Goal: Task Accomplishment & Management: Complete application form

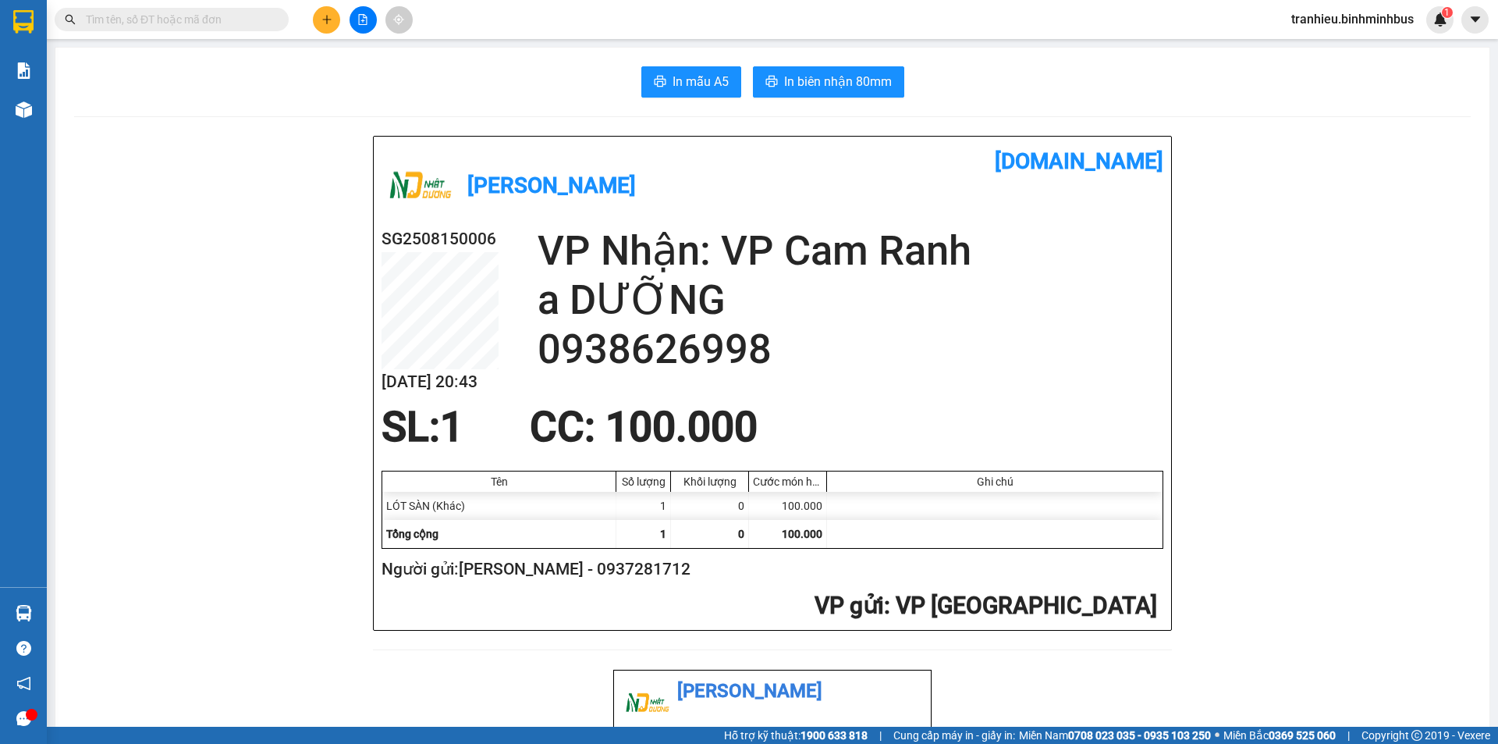
drag, startPoint x: 0, startPoint y: 0, endPoint x: 325, endPoint y: 23, distance: 326.1
click at [325, 23] on icon "plus" at bounding box center [326, 19] width 11 height 11
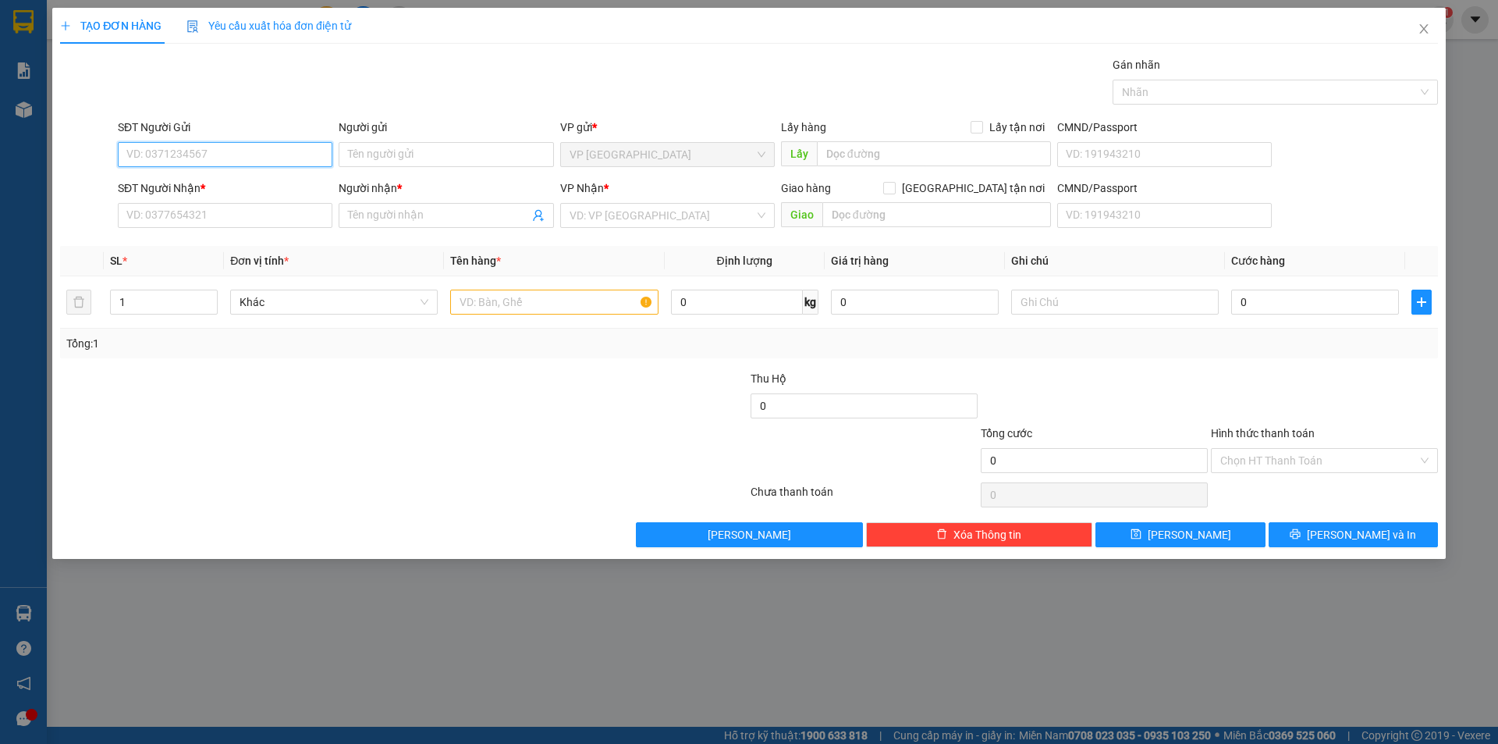
click at [279, 152] on input "SĐT Người Gửi" at bounding box center [225, 154] width 215 height 25
paste input "0357755052"
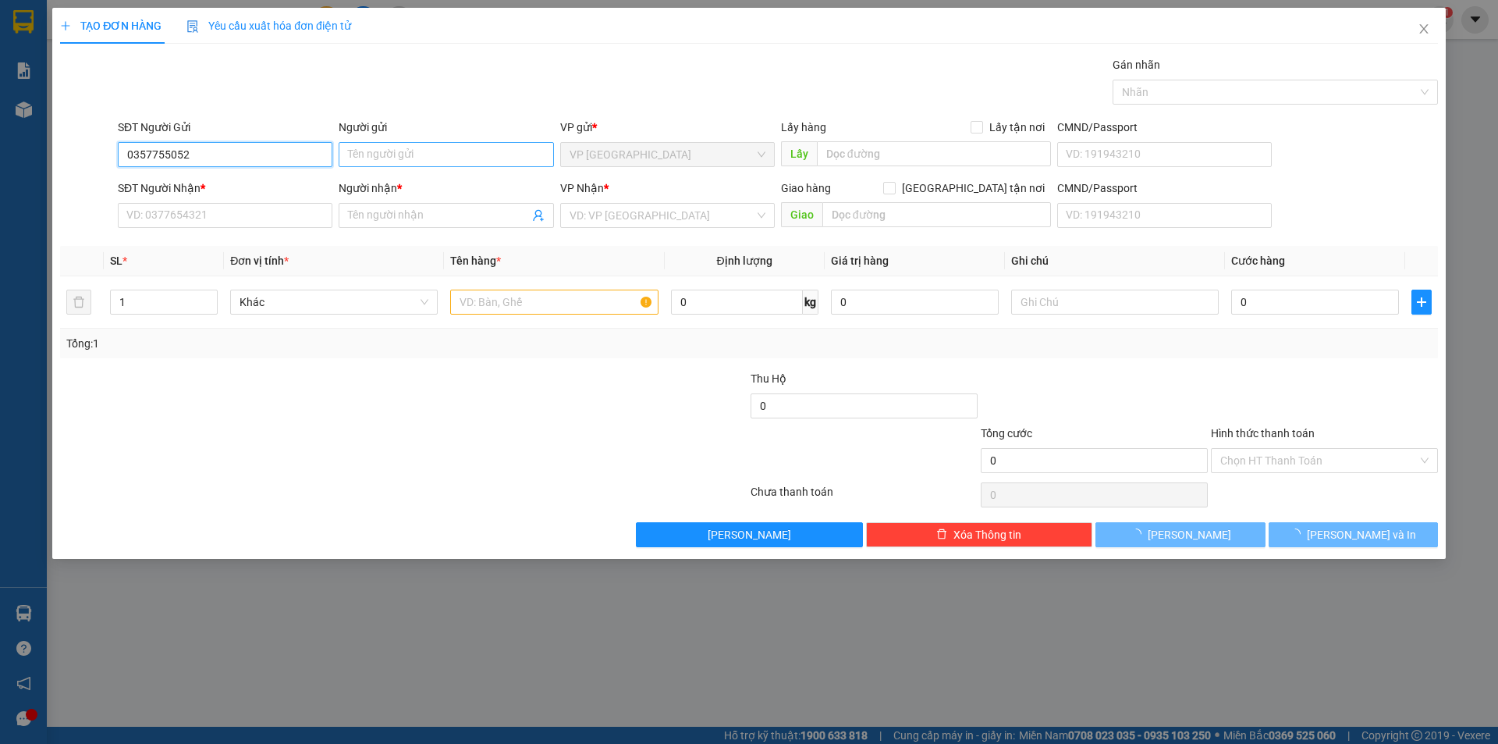
type input "0357755052"
click at [410, 154] on input "Người gửi" at bounding box center [446, 154] width 215 height 25
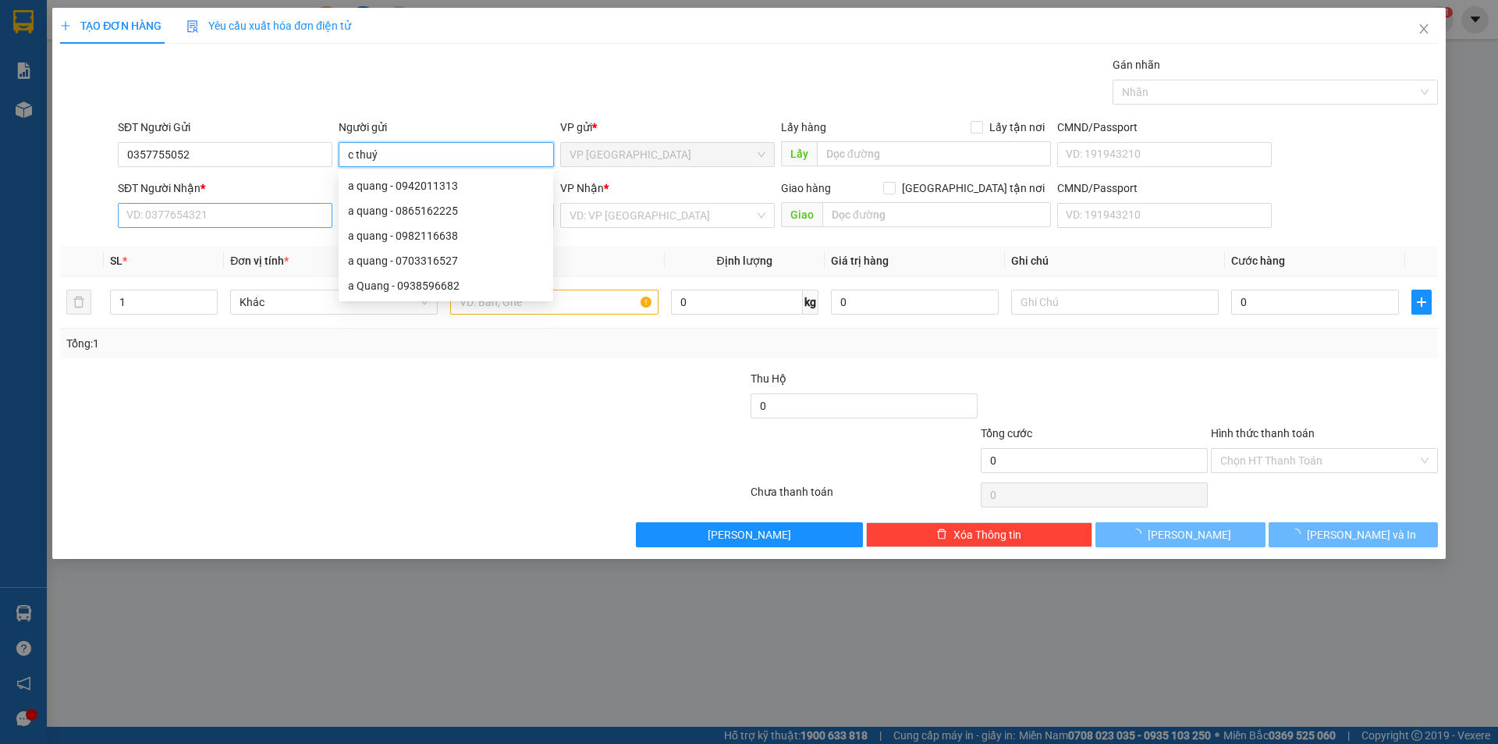
type input "c thuý"
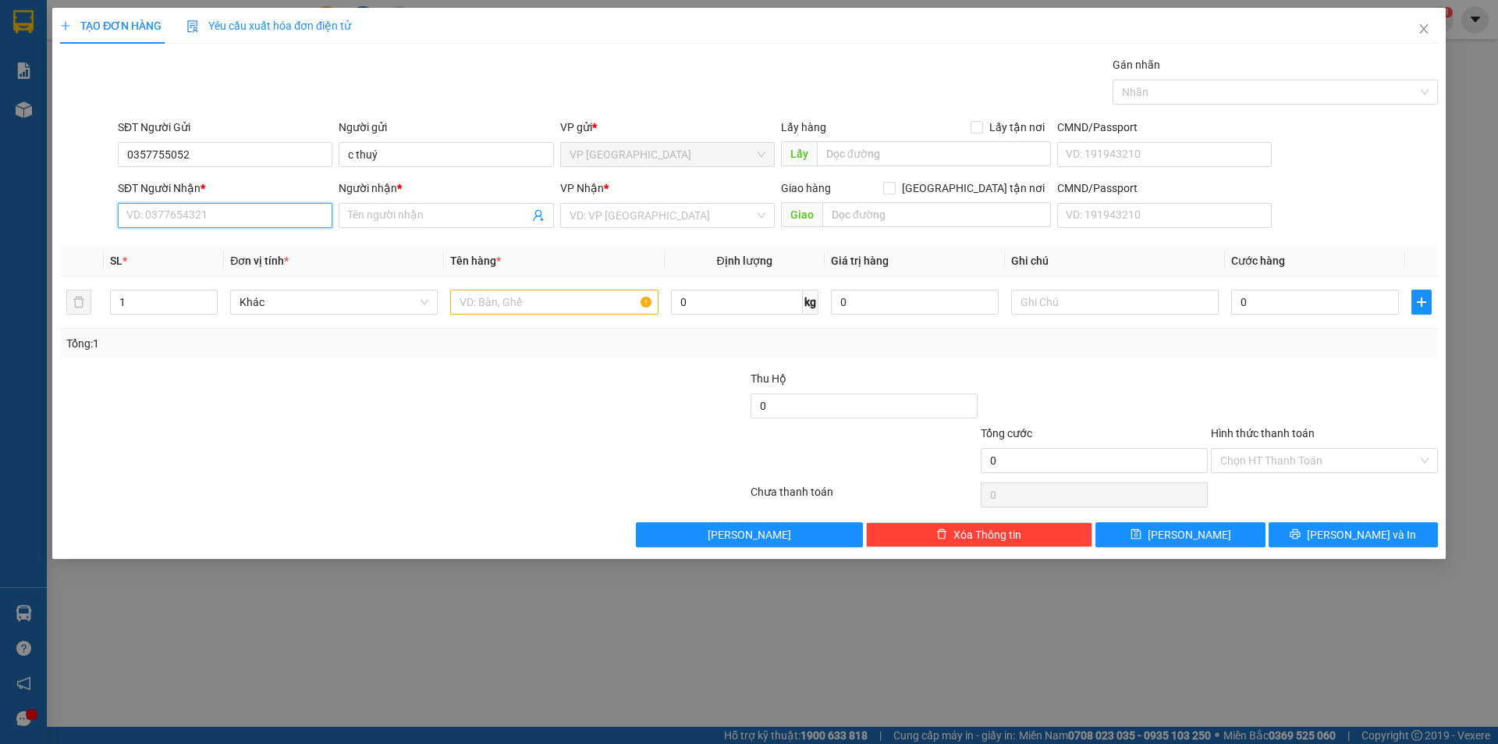
click at [224, 217] on input "SĐT Người Nhận *" at bounding box center [225, 215] width 215 height 25
paste input "0357755052"
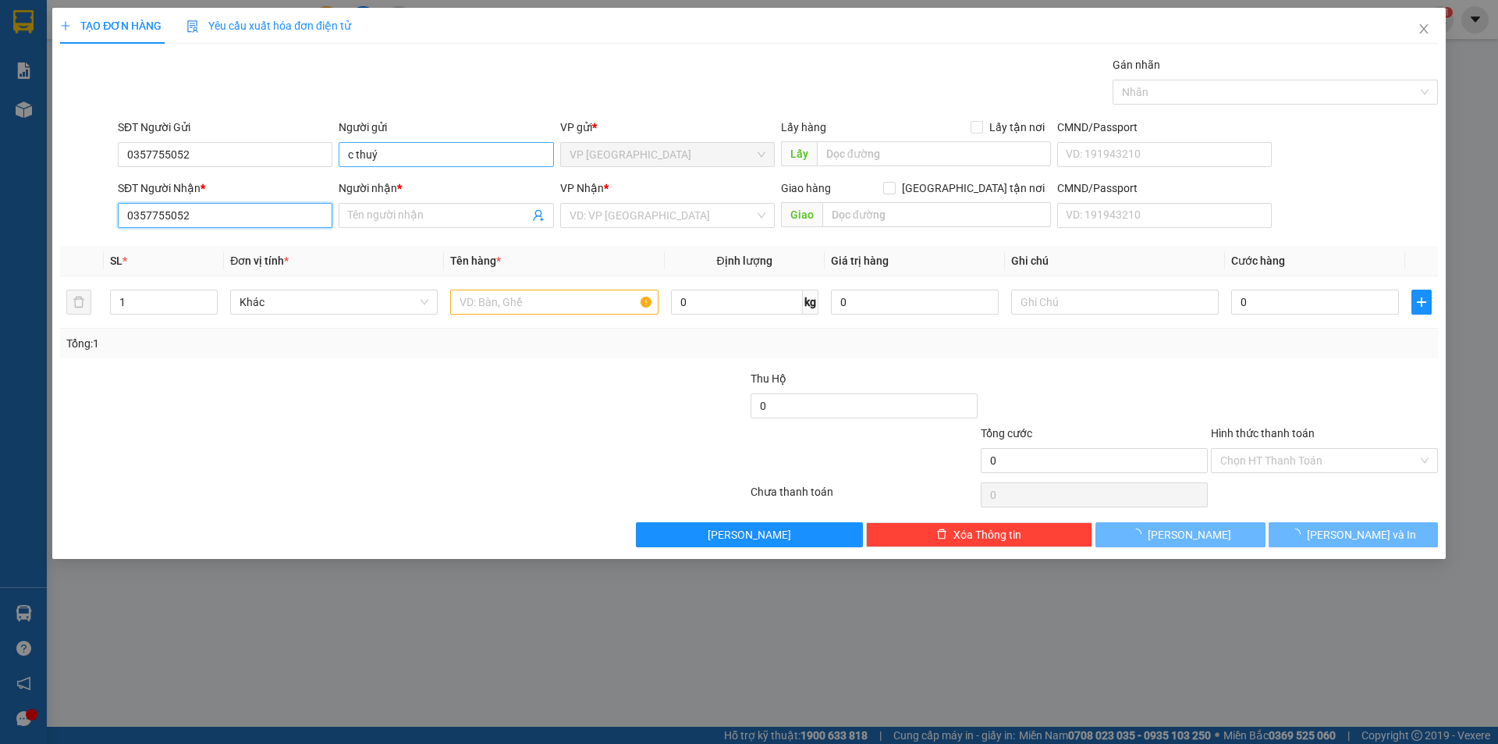
type input "0357755052"
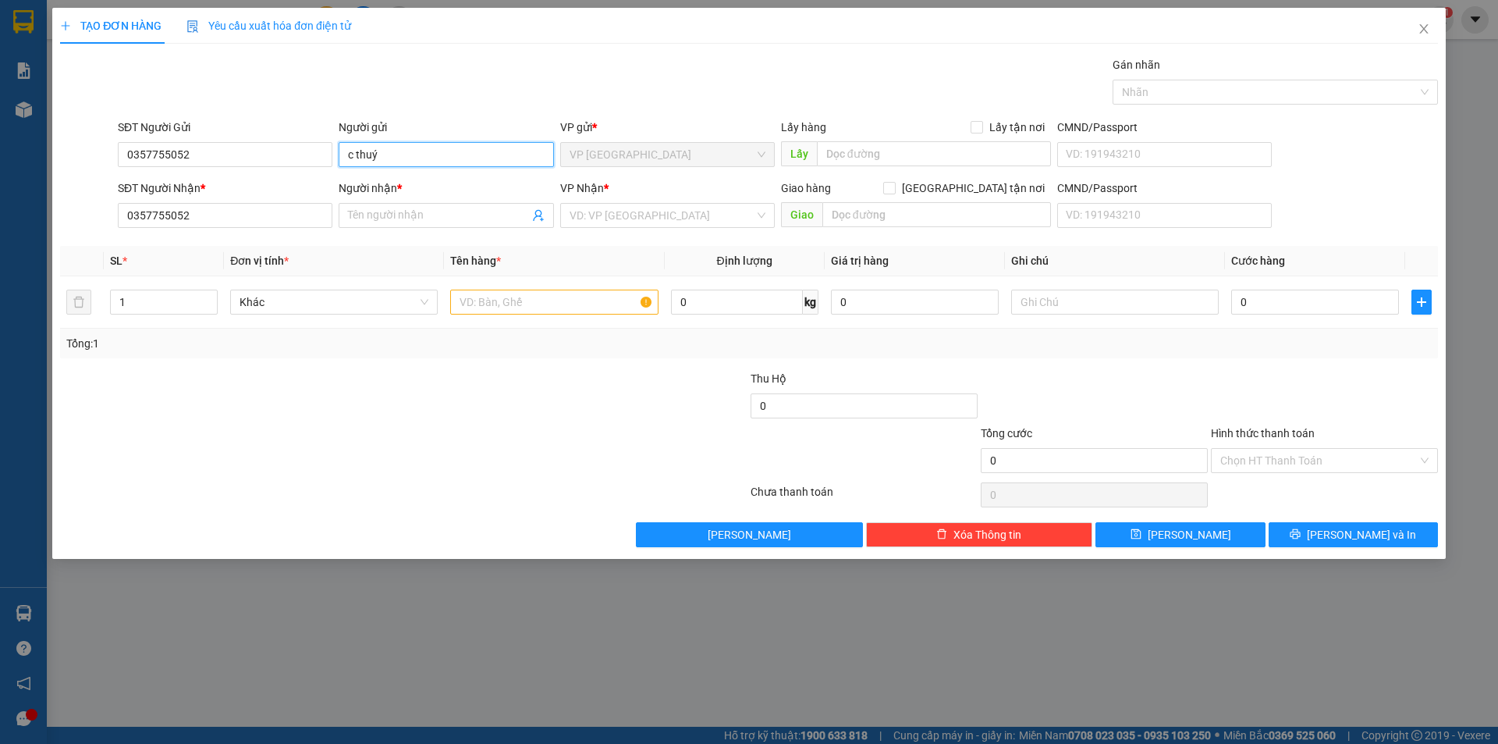
drag, startPoint x: 405, startPoint y: 159, endPoint x: 334, endPoint y: 156, distance: 71.1
click at [334, 156] on div "SĐT Người Gửi 0357755052 Người gửi c thuý c thuý VP gửi * VP [GEOGRAPHIC_DATA] …" at bounding box center [778, 146] width 1326 height 55
click at [386, 210] on input "Người nhận *" at bounding box center [438, 215] width 180 height 17
paste input "c thuý"
type input "c thuý"
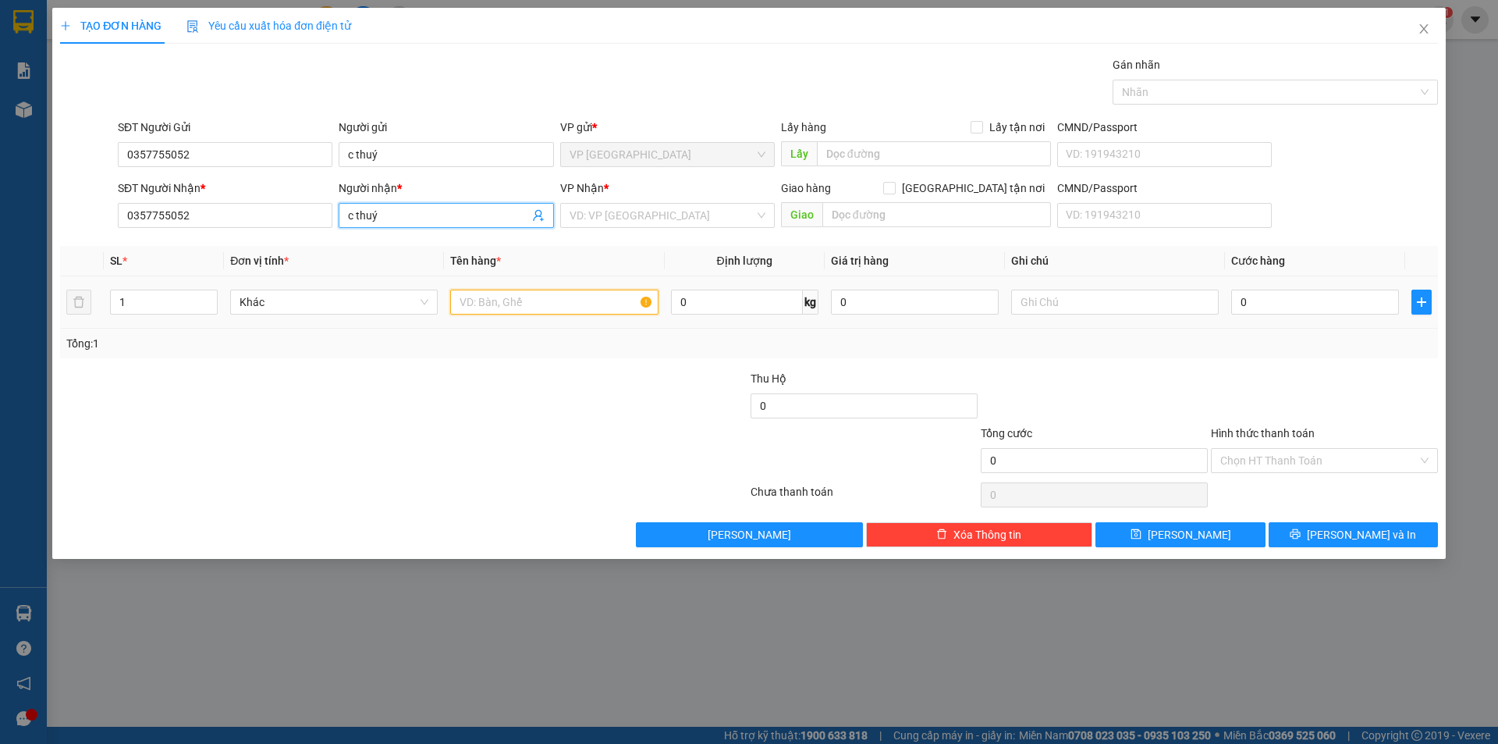
click at [492, 300] on input "text" at bounding box center [554, 301] width 208 height 25
type input "hàng theo khách"
click at [697, 220] on input "search" at bounding box center [662, 215] width 185 height 23
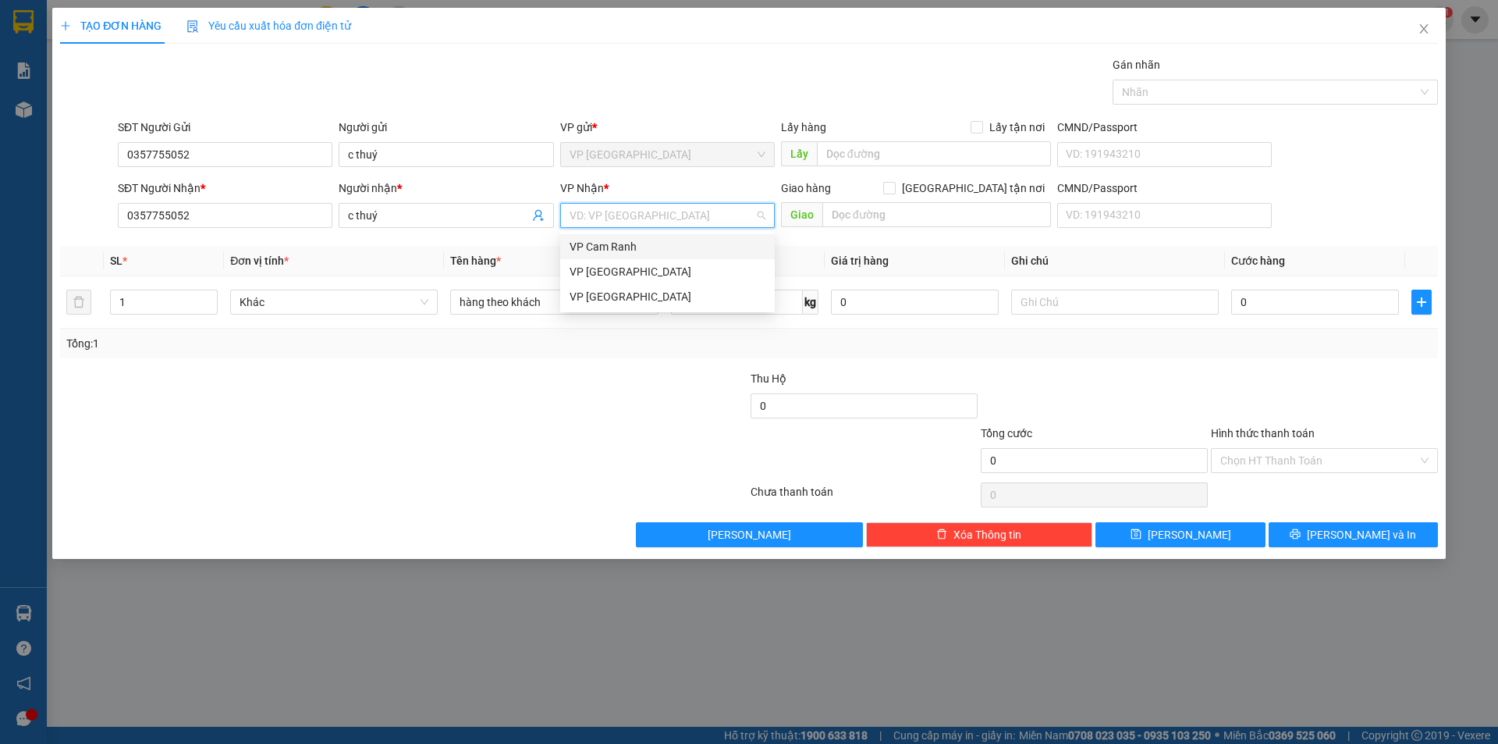
click at [649, 248] on div "VP Cam Ranh" at bounding box center [668, 246] width 196 height 17
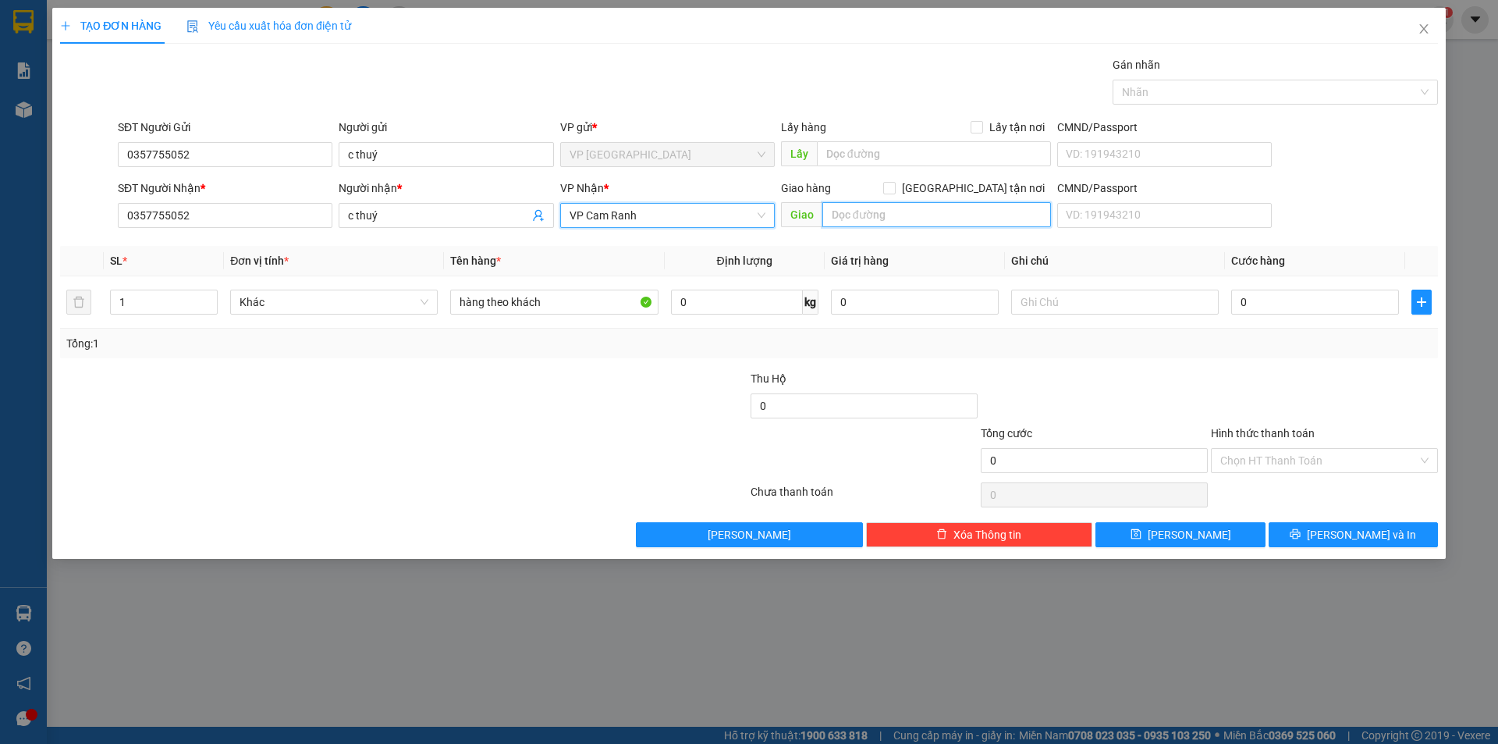
click at [920, 211] on input "text" at bounding box center [936, 214] width 229 height 25
click at [1287, 298] on input "0" at bounding box center [1315, 301] width 168 height 25
type input "1"
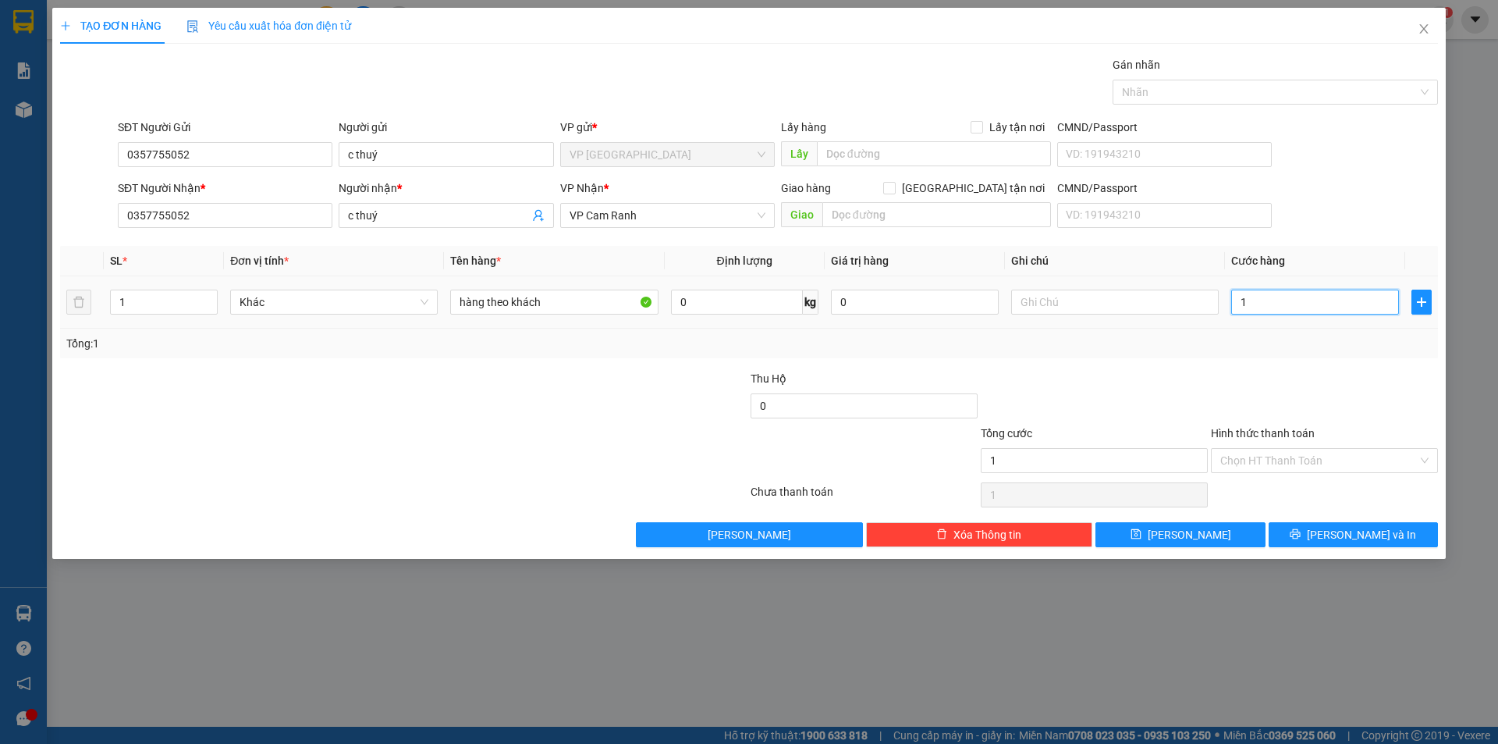
type input "10"
type input "100"
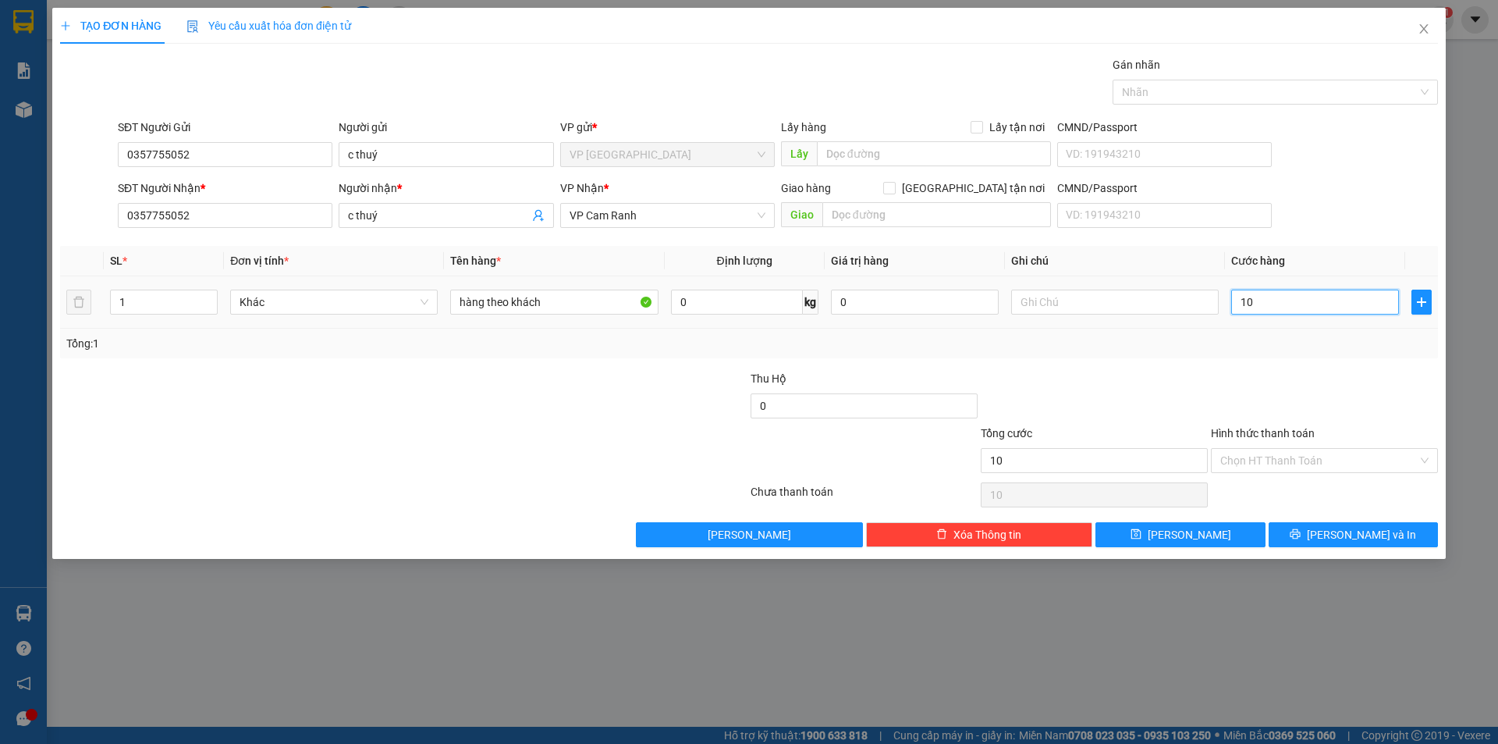
type input "100"
type input "1.000"
type input "10.000"
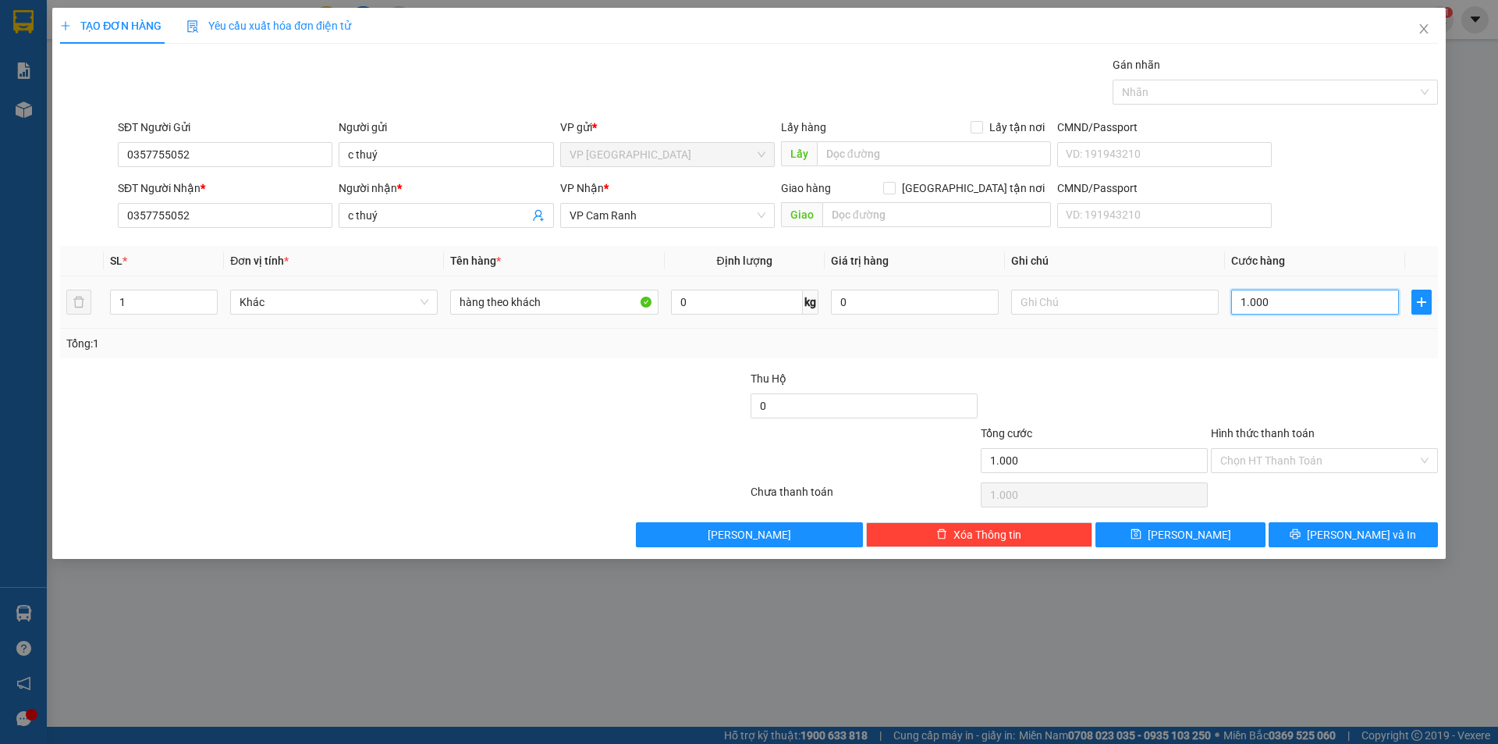
type input "10.000"
type input "100.000"
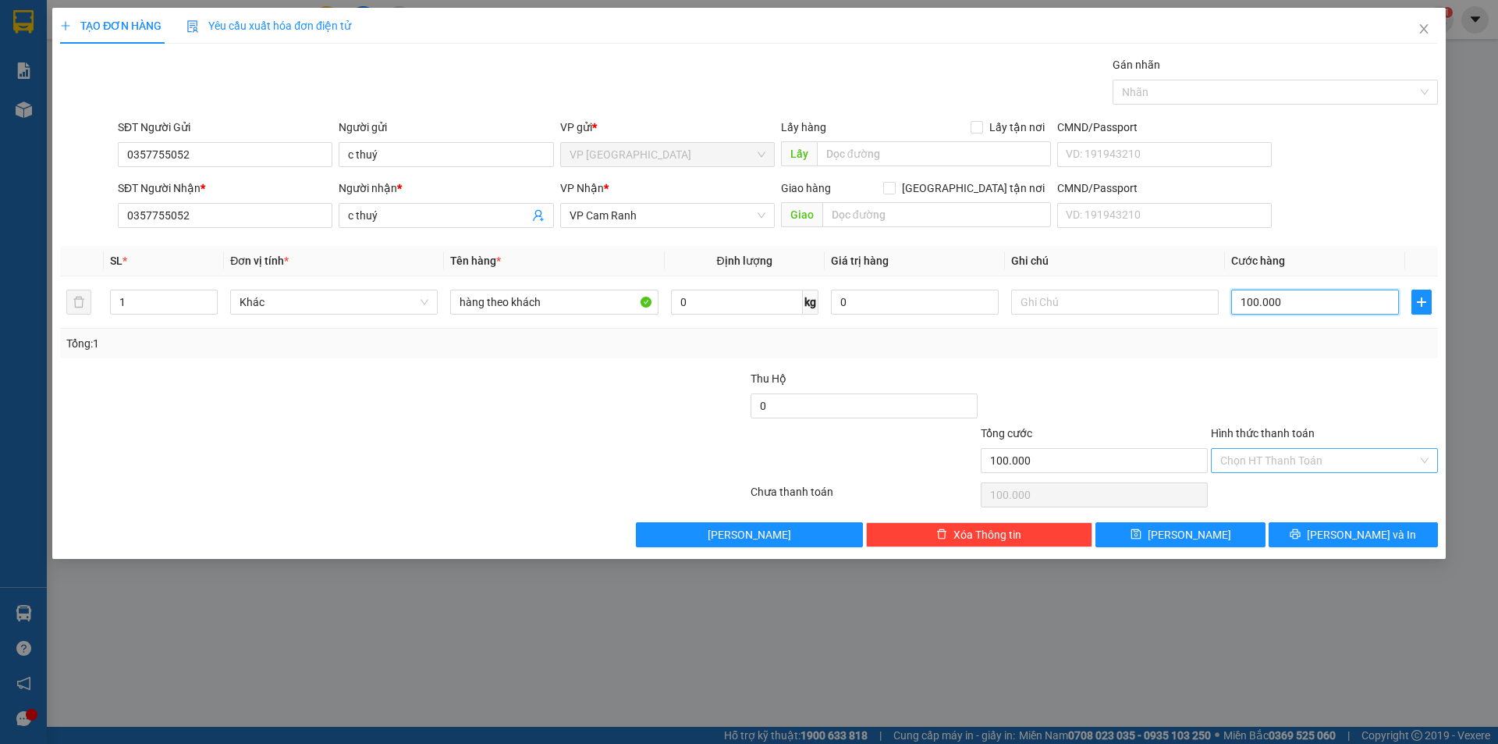
type input "100.000"
click at [1314, 456] on input "Hình thức thanh toán" at bounding box center [1318, 460] width 197 height 23
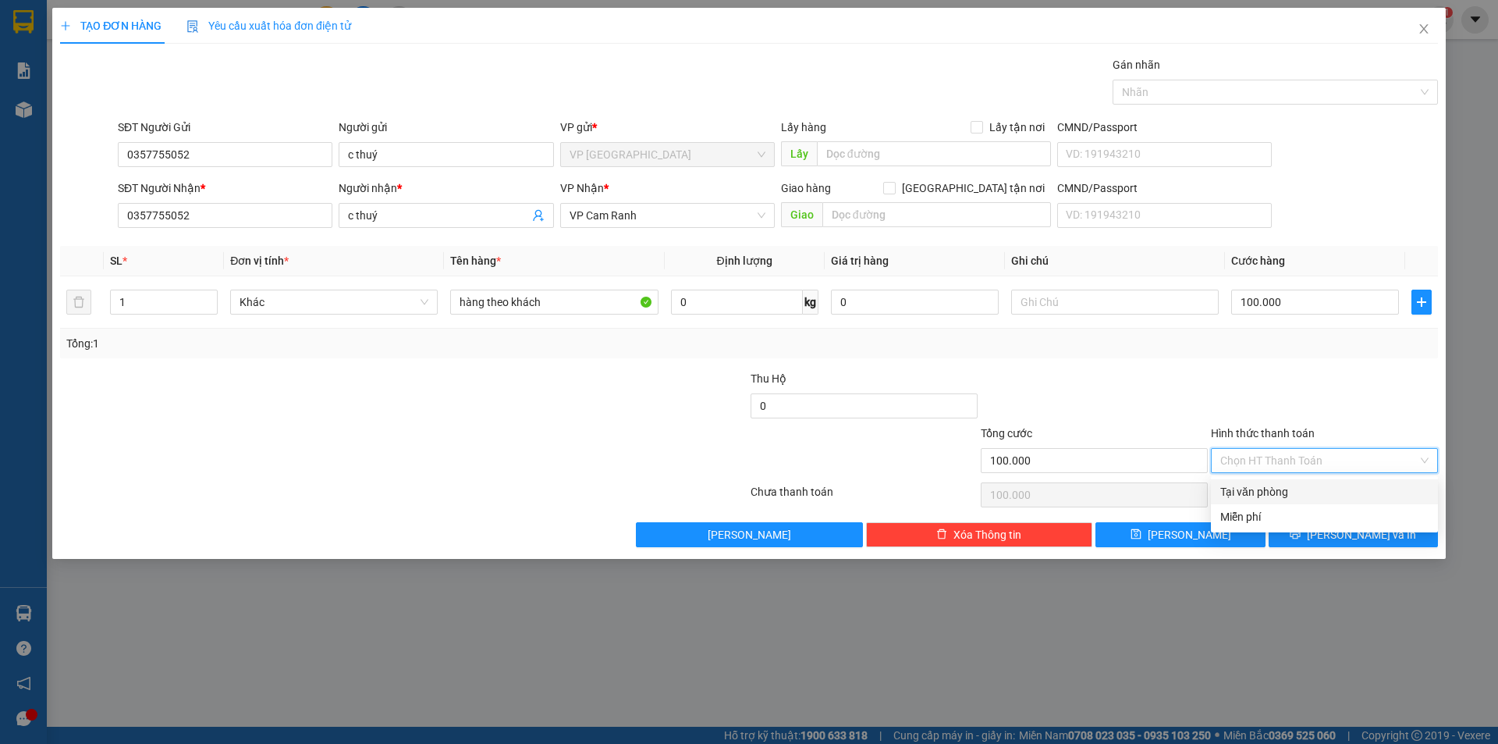
click at [1273, 488] on div "Tại văn phòng" at bounding box center [1324, 491] width 208 height 17
type input "0"
click at [1341, 528] on span "[PERSON_NAME] và In" at bounding box center [1361, 534] width 109 height 17
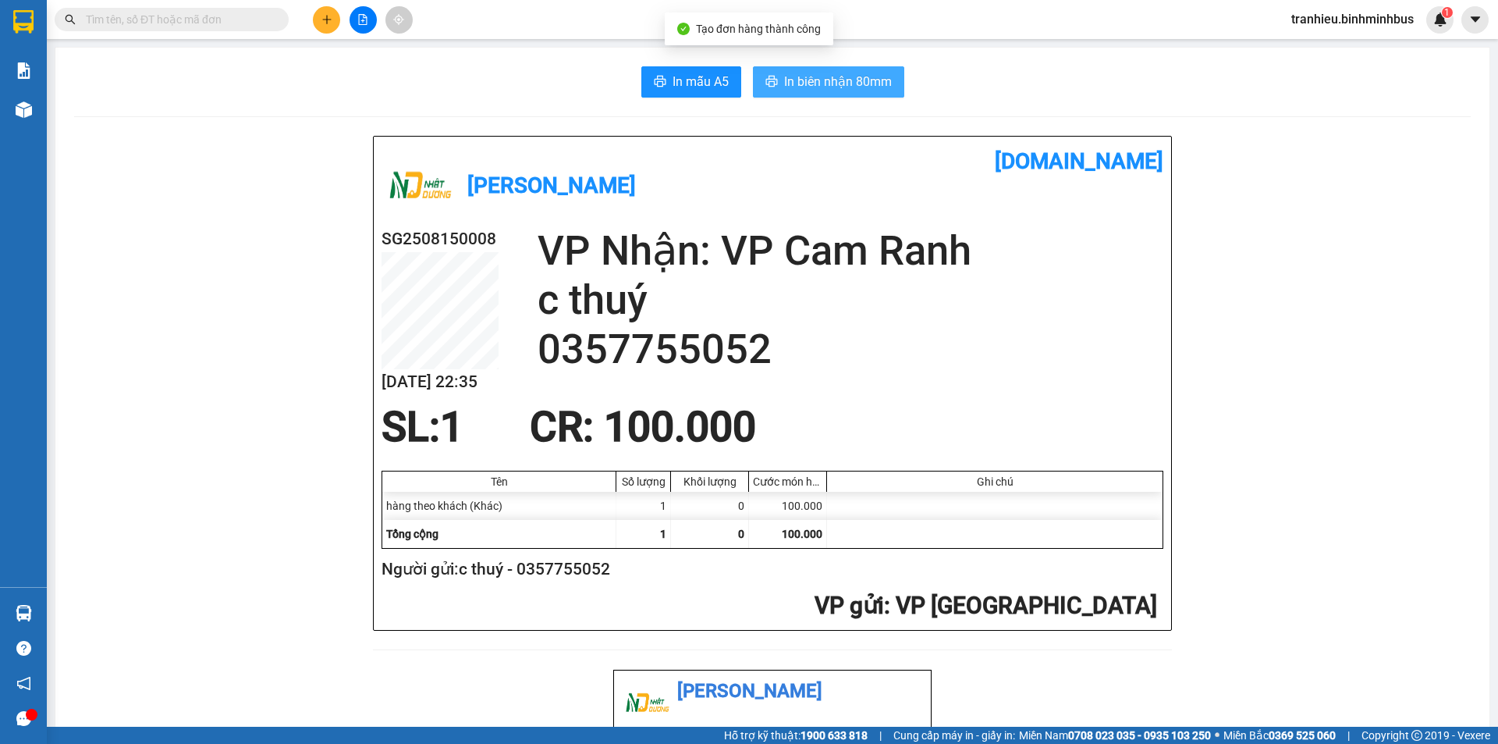
click at [848, 78] on span "In biên nhận 80mm" at bounding box center [838, 82] width 108 height 20
click at [884, 90] on span "In biên nhận 80mm" at bounding box center [838, 82] width 108 height 20
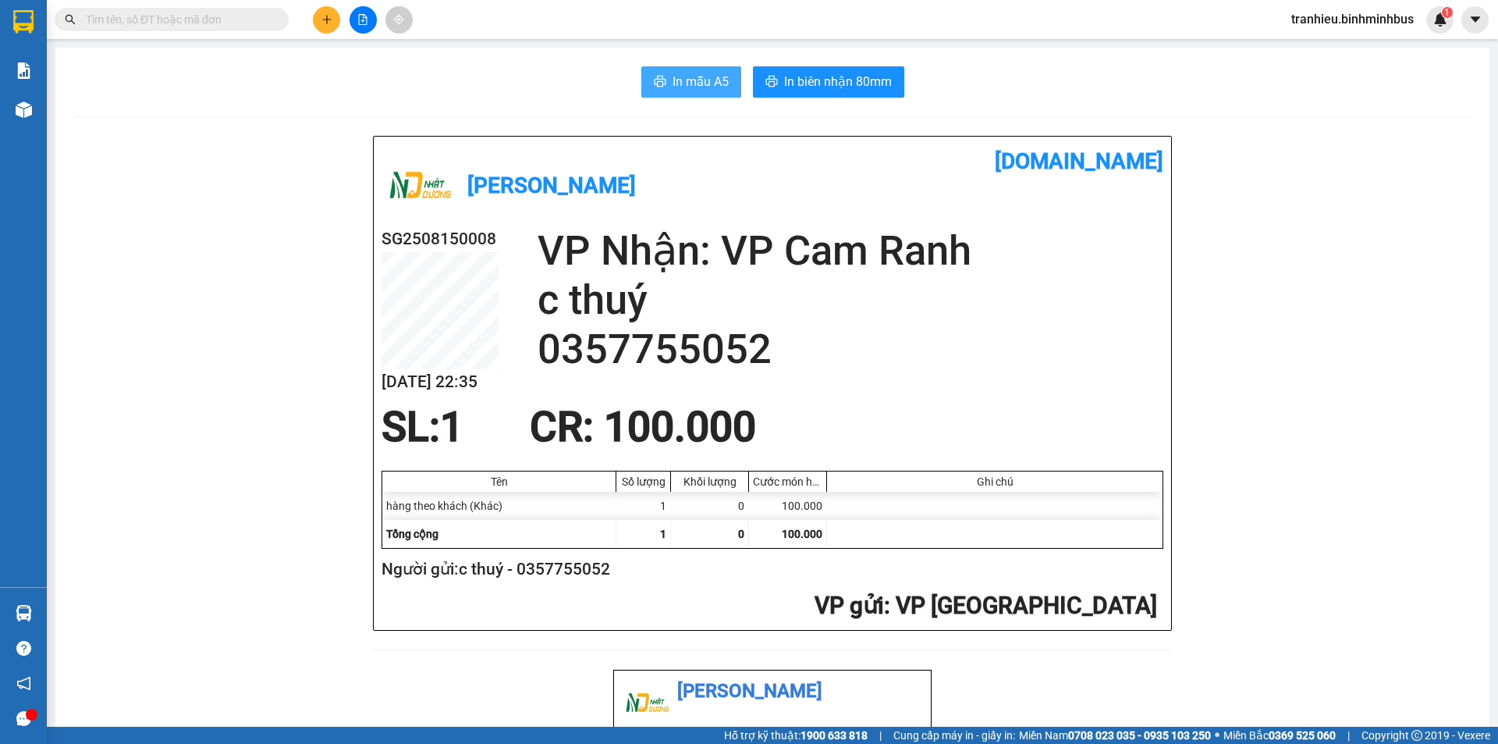
click at [709, 77] on span "In mẫu A5" at bounding box center [701, 82] width 56 height 20
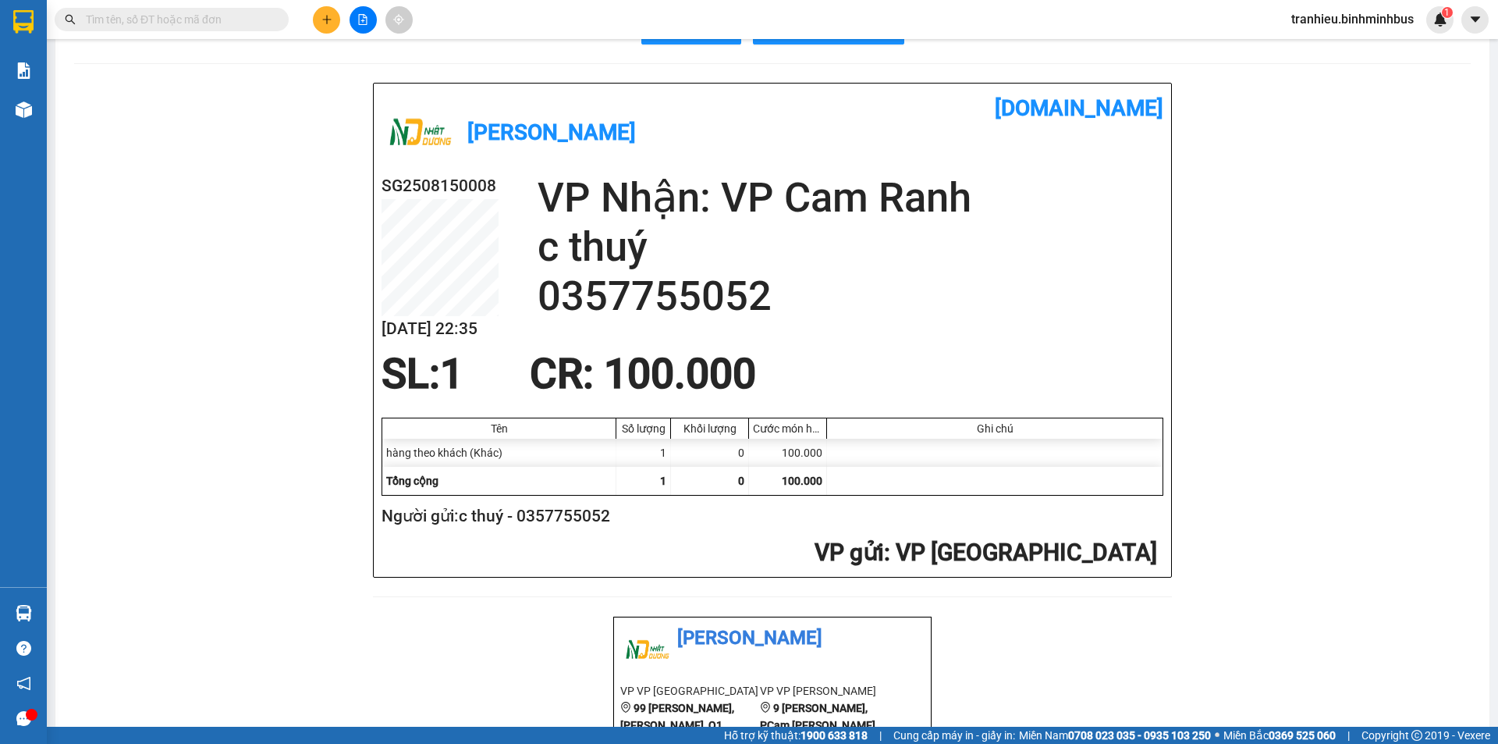
scroll to position [78, 0]
